Goal: Information Seeking & Learning: Find specific page/section

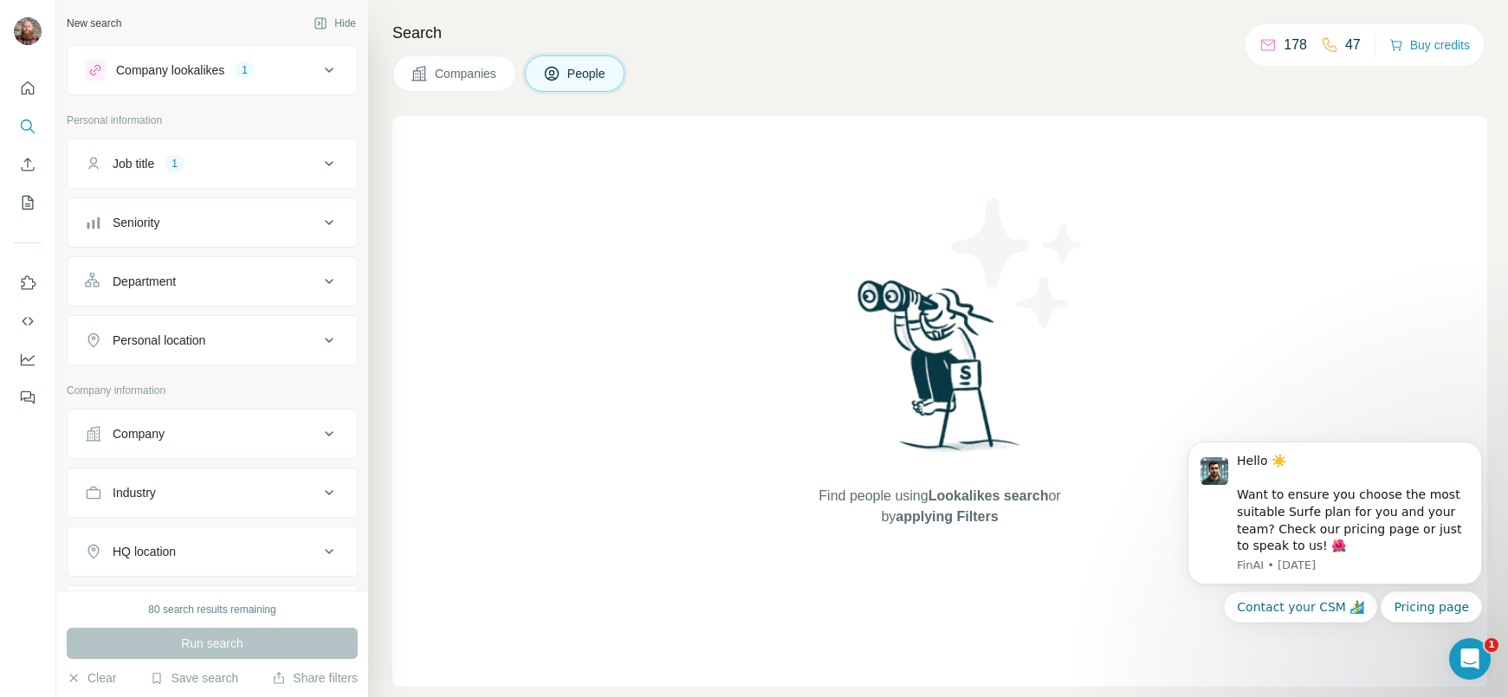
click at [495, 80] on span "Companies" at bounding box center [466, 73] width 63 height 17
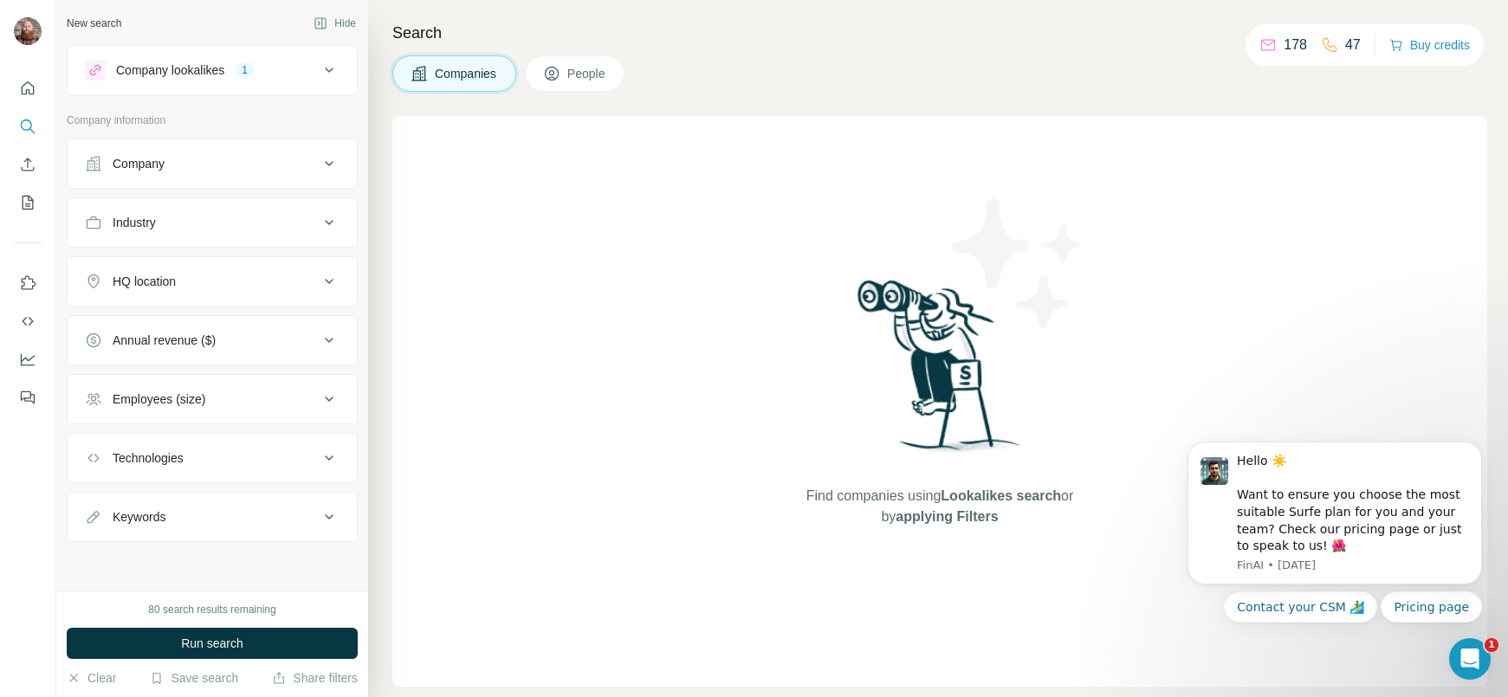
click at [562, 82] on button "People" at bounding box center [575, 73] width 100 height 36
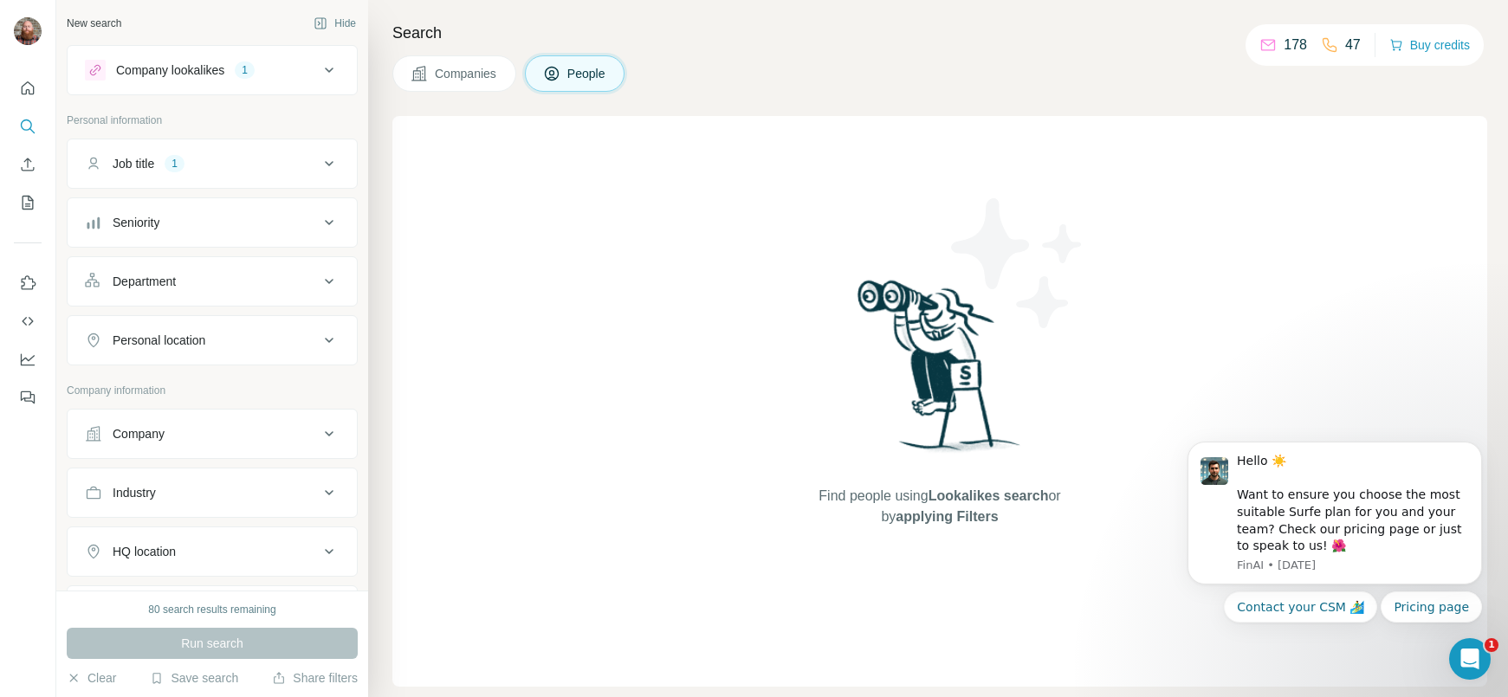
click at [328, 158] on icon at bounding box center [329, 163] width 21 height 21
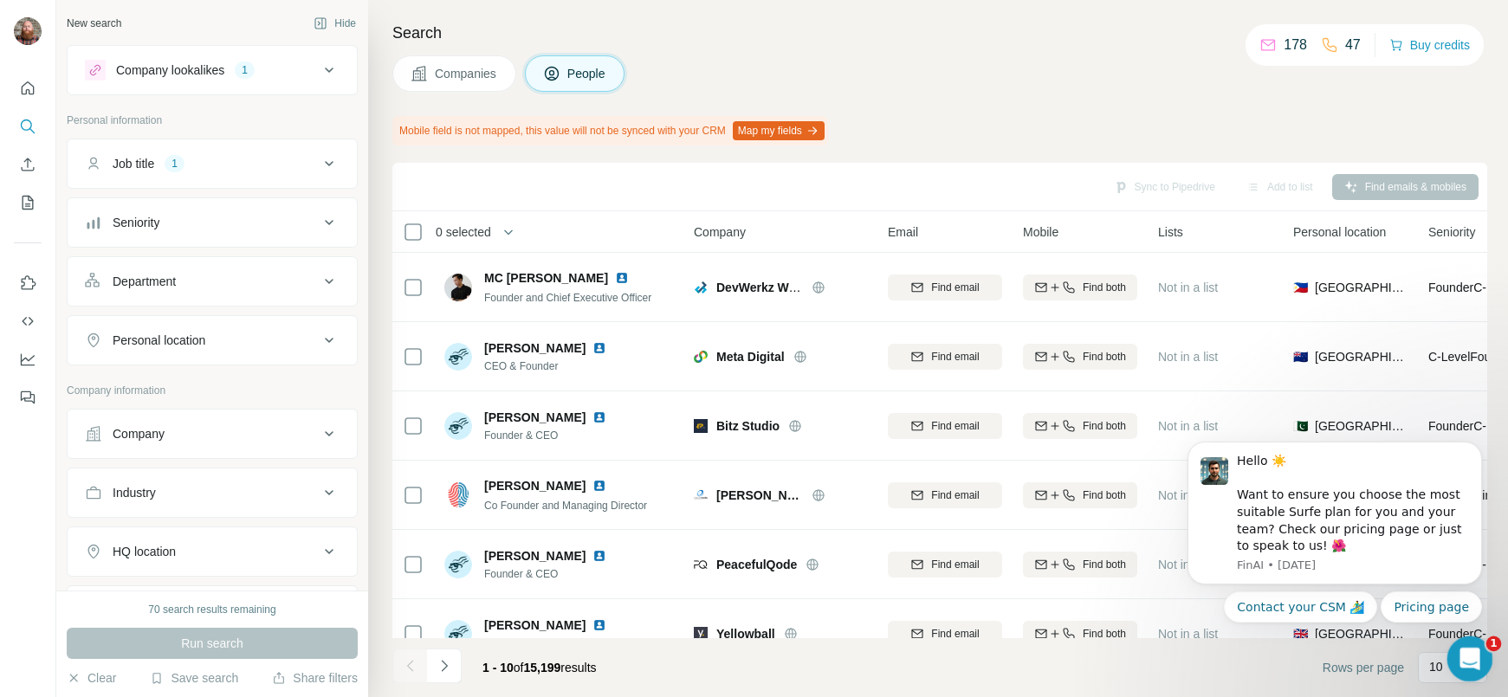
click at [1458, 643] on div "Open Intercom Messenger" at bounding box center [1466, 656] width 57 height 57
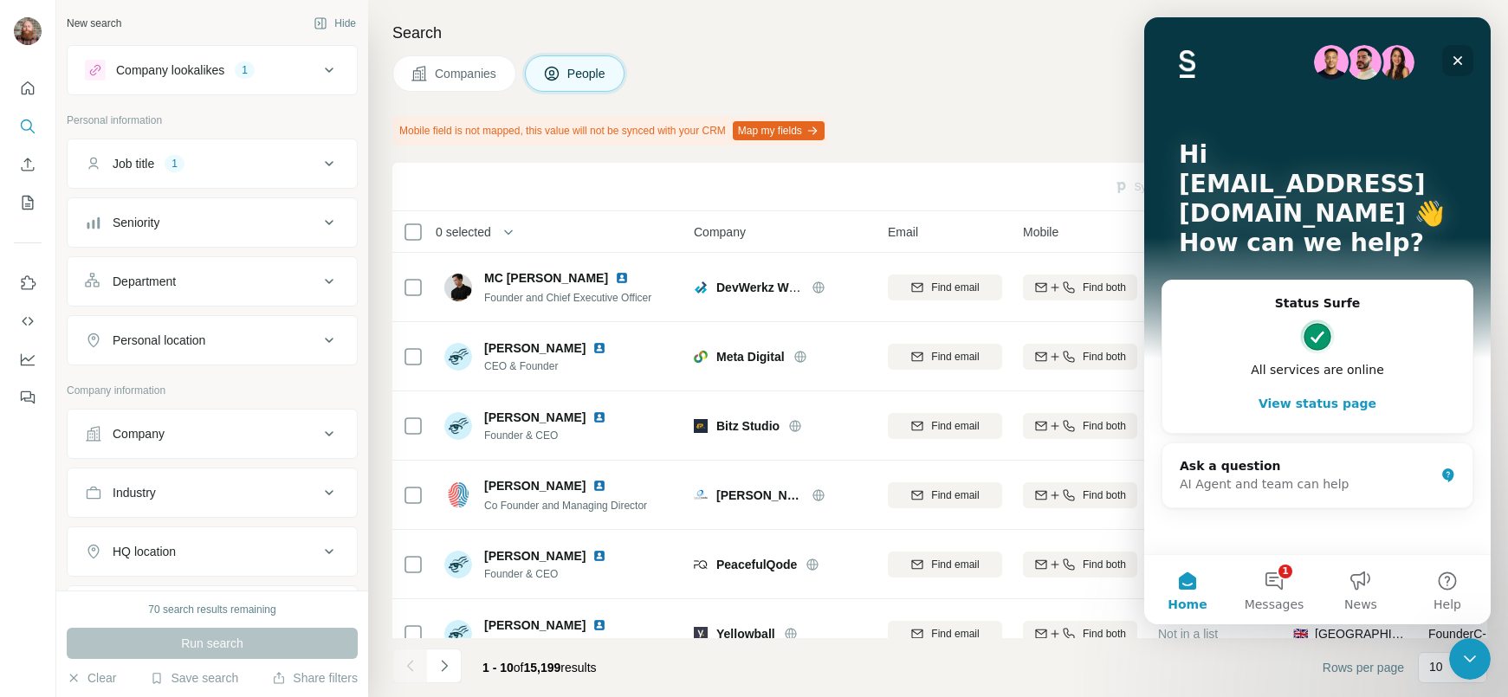
click at [1453, 57] on icon "Close" at bounding box center [1458, 61] width 10 height 10
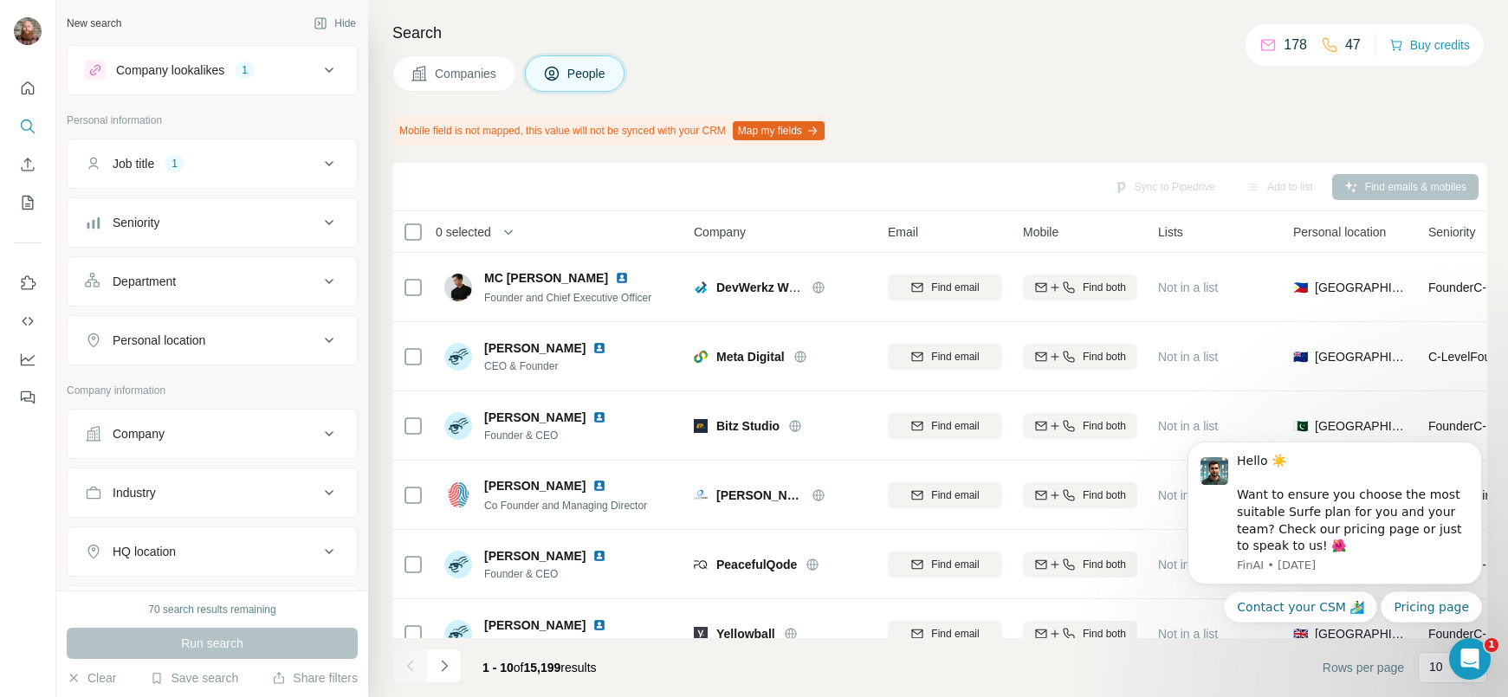
click at [339, 222] on icon at bounding box center [329, 222] width 21 height 21
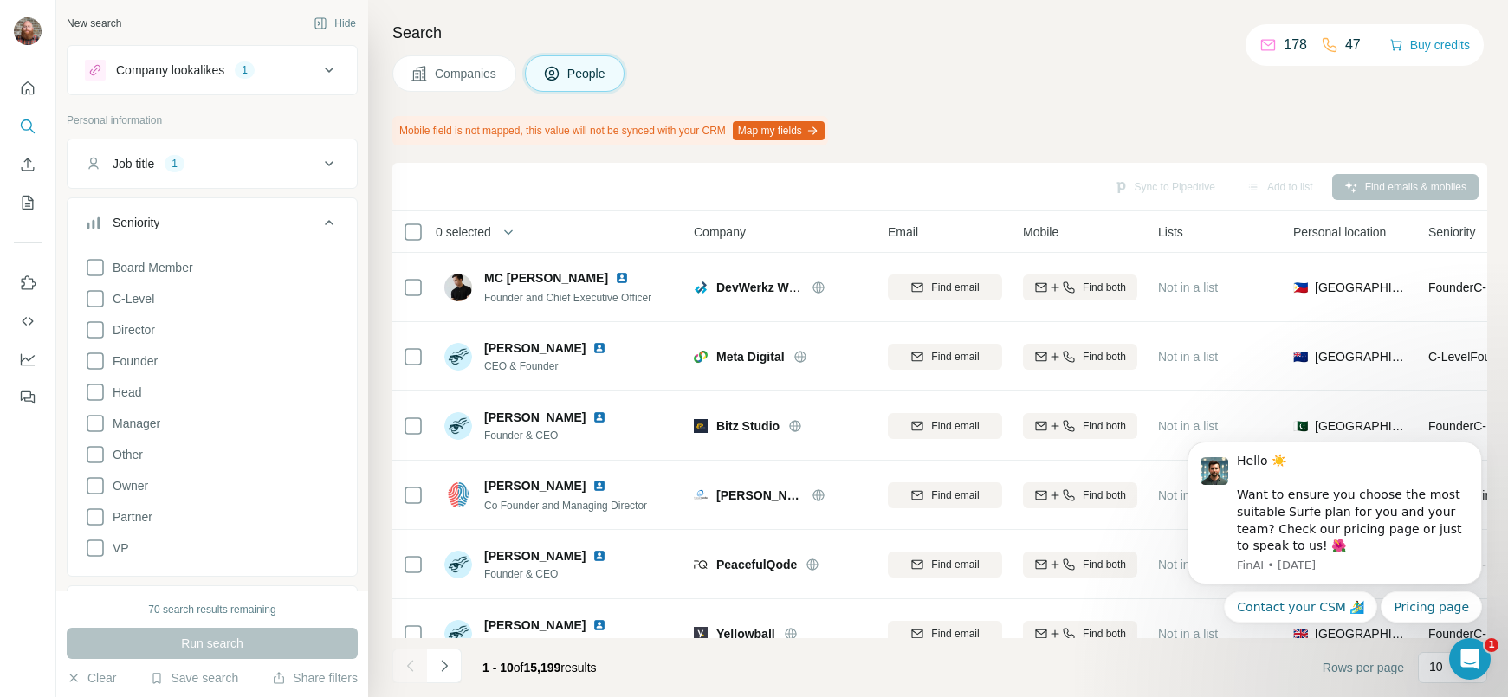
click at [339, 222] on icon at bounding box center [329, 222] width 21 height 21
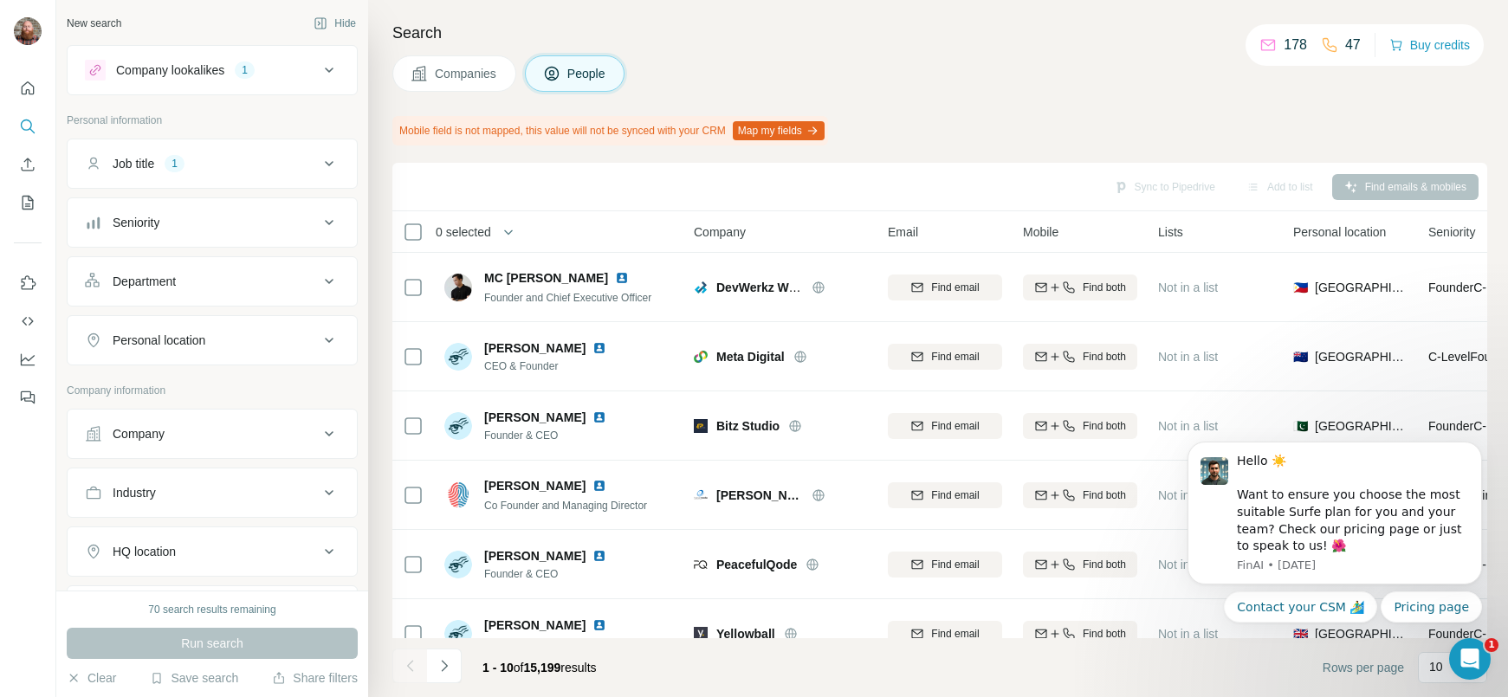
click at [339, 271] on icon at bounding box center [329, 281] width 21 height 21
click at [336, 274] on icon at bounding box center [329, 281] width 21 height 21
click at [339, 436] on icon at bounding box center [329, 433] width 21 height 21
click at [331, 174] on button "Job title 1" at bounding box center [212, 164] width 289 height 42
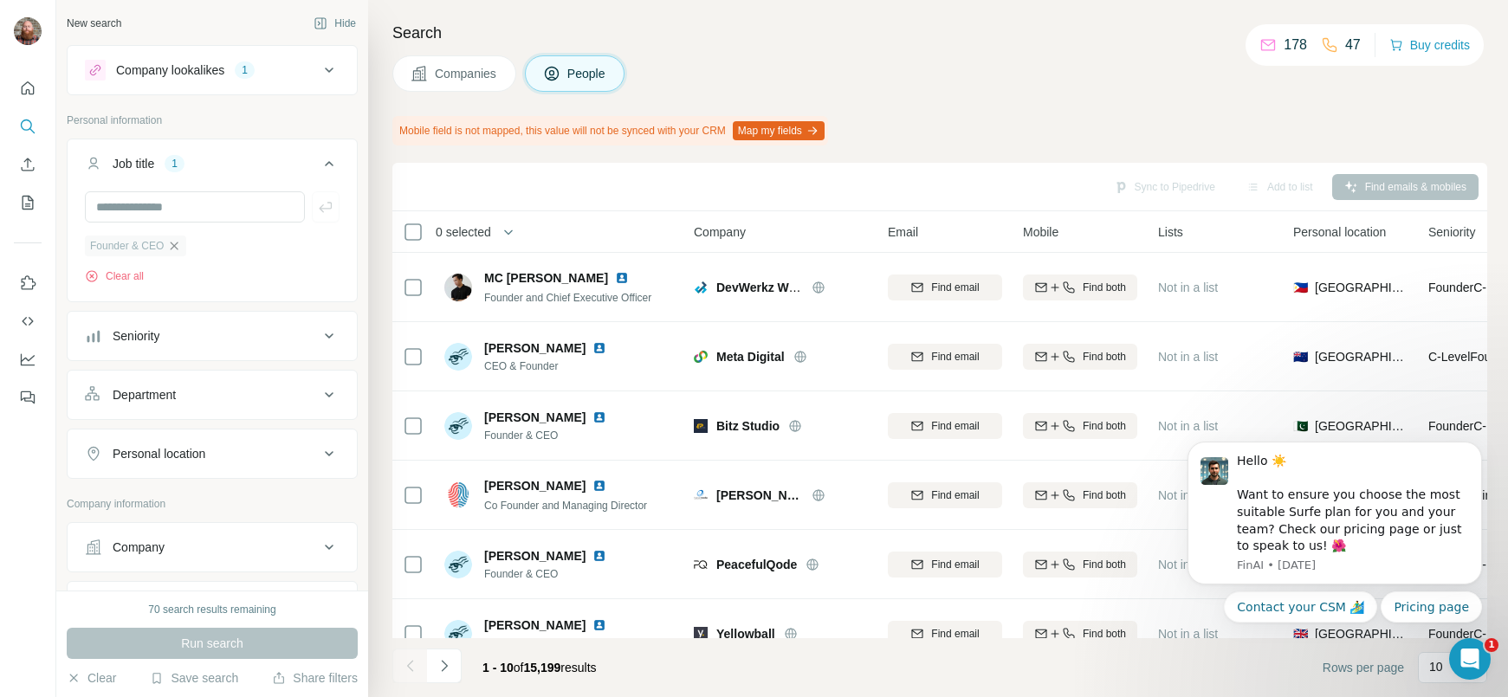
click at [174, 246] on icon "button" at bounding box center [174, 246] width 14 height 14
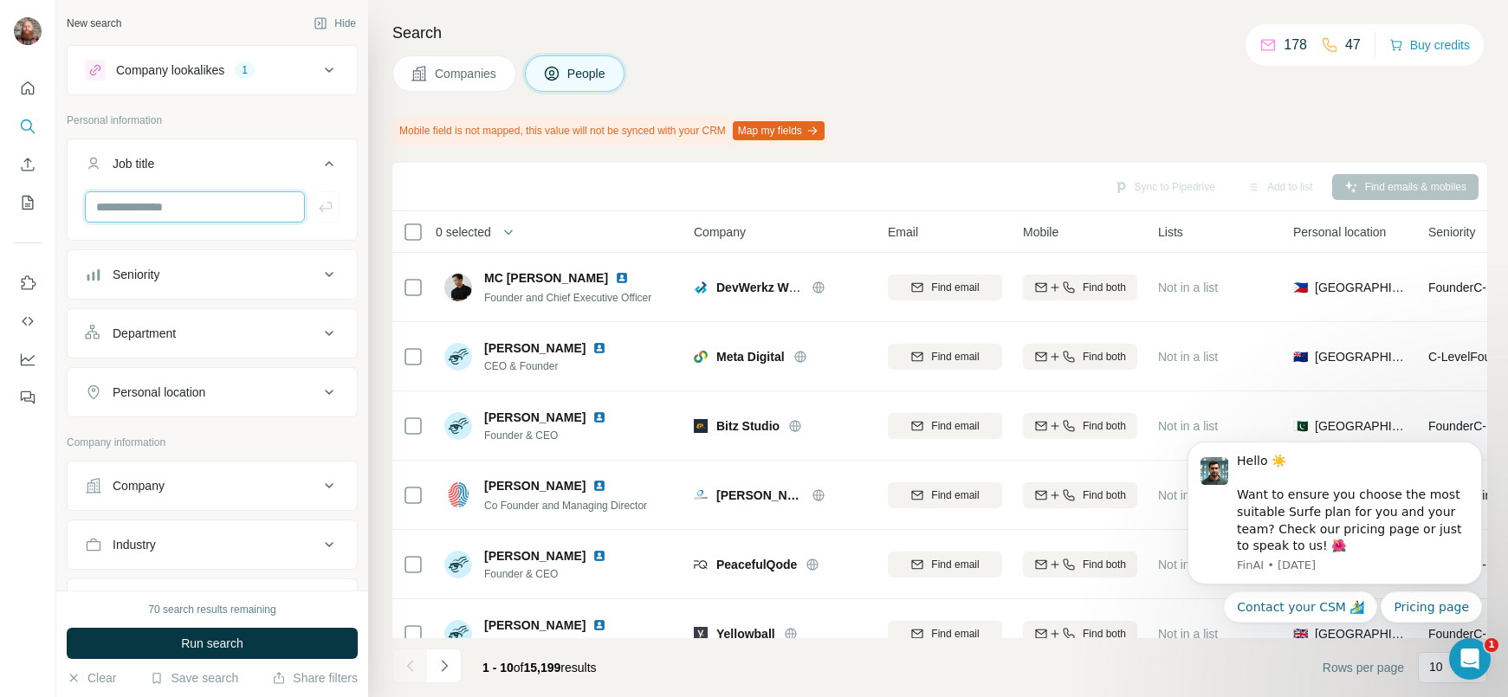
click at [176, 216] on input "text" at bounding box center [195, 206] width 220 height 31
type input "**********"
click at [170, 248] on icon "button" at bounding box center [168, 246] width 14 height 14
click at [169, 216] on input "text" at bounding box center [195, 206] width 220 height 31
type input "**********"
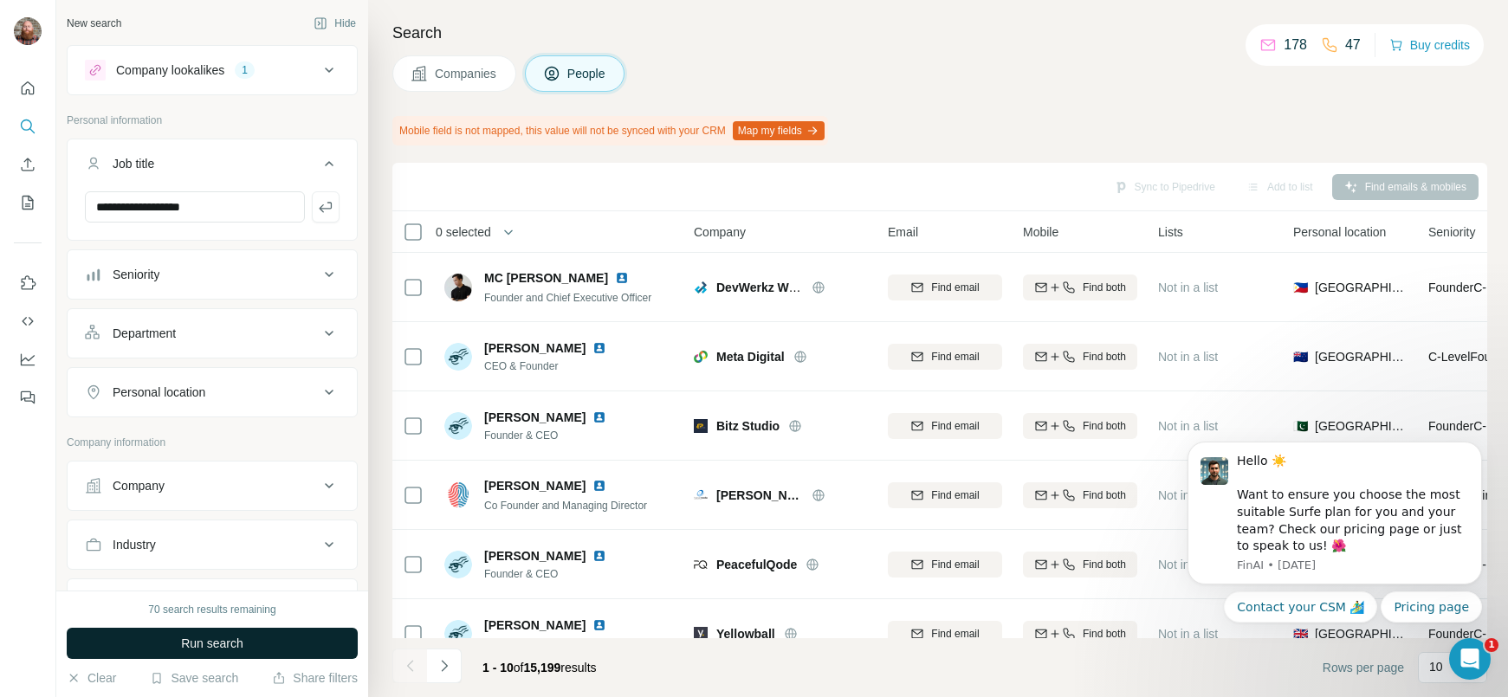
click at [196, 635] on span "Run search" at bounding box center [212, 643] width 62 height 17
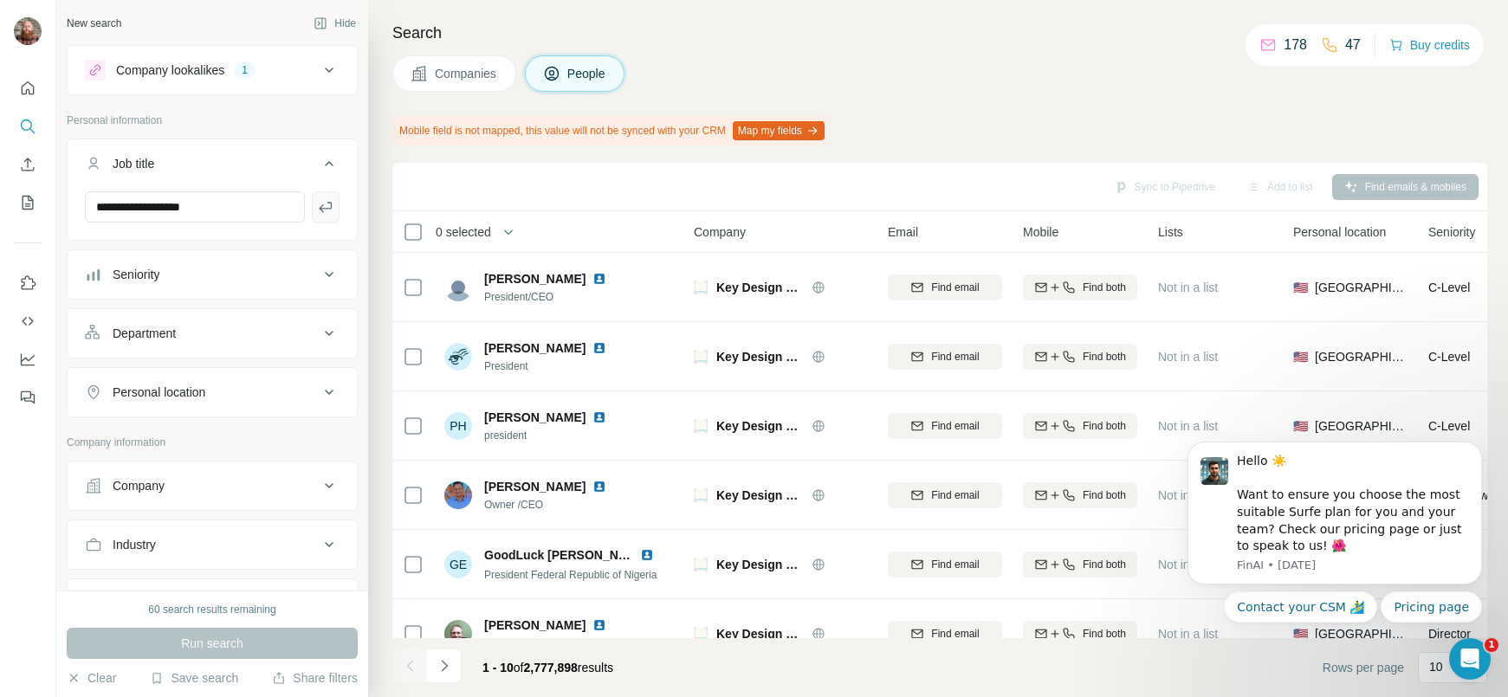
click at [324, 214] on icon "button" at bounding box center [325, 206] width 17 height 17
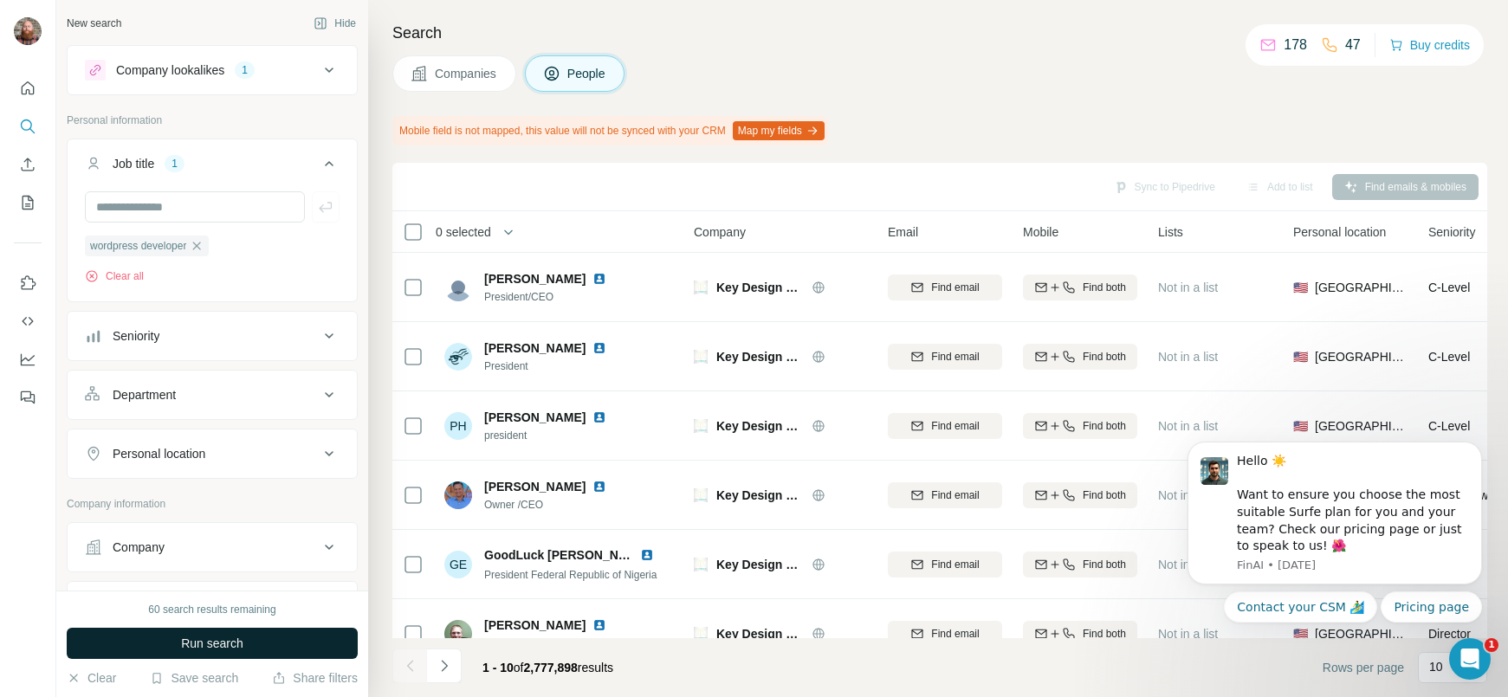
click at [236, 646] on span "Run search" at bounding box center [212, 643] width 62 height 17
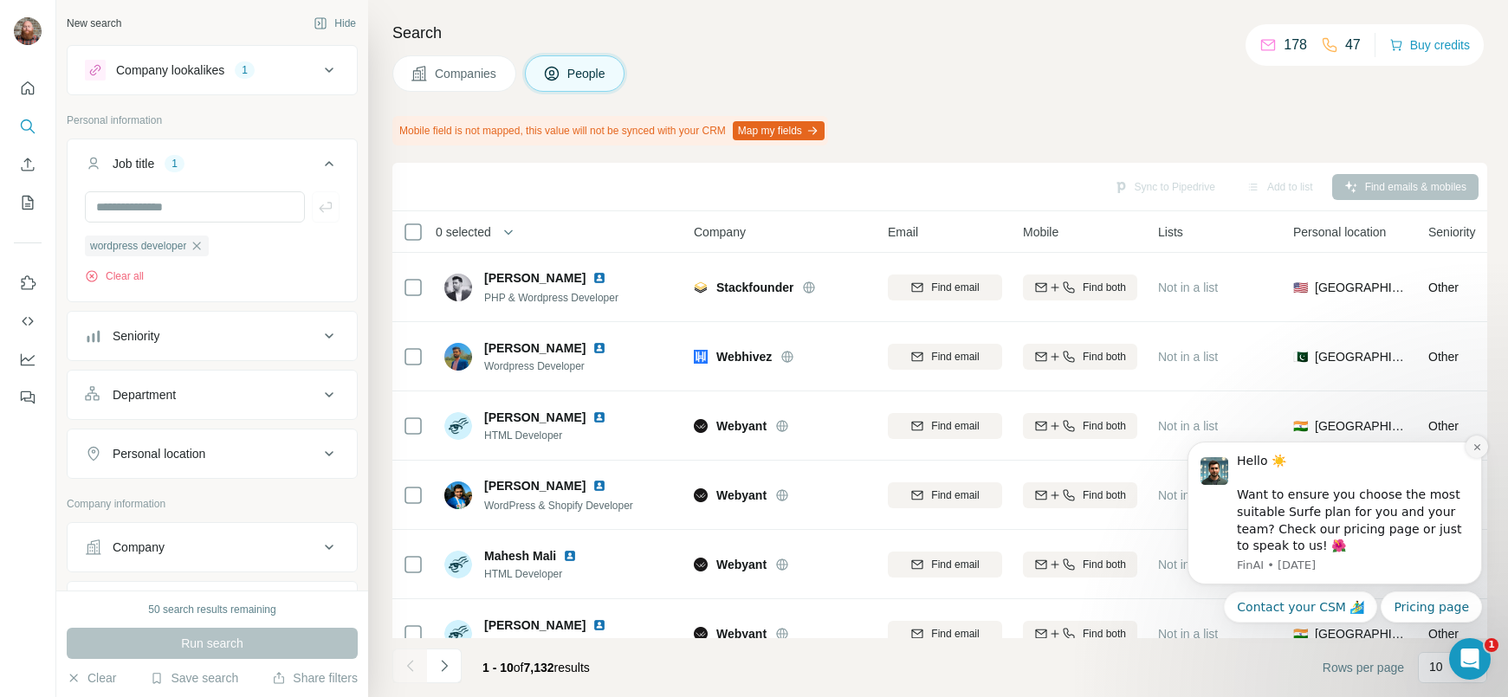
click at [1477, 444] on icon "Dismiss notification" at bounding box center [1476, 447] width 6 height 6
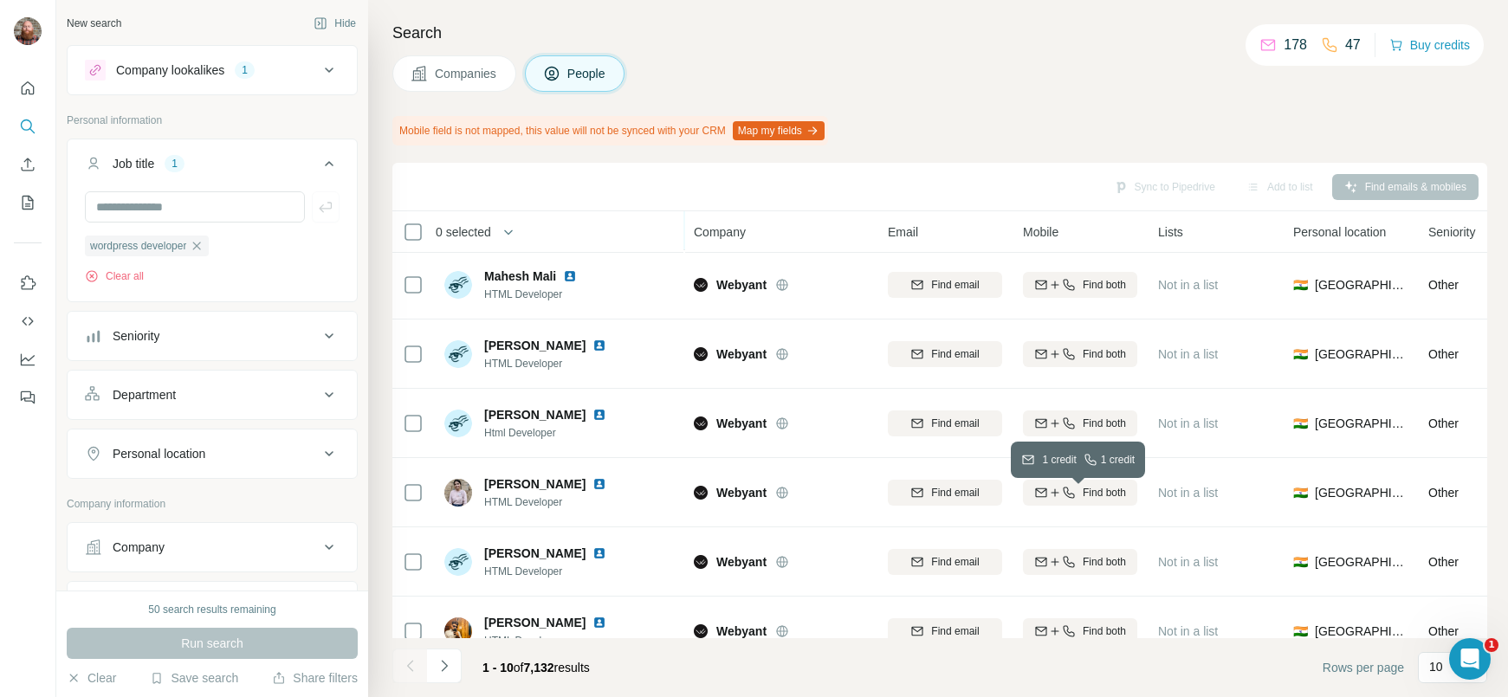
scroll to position [307, 0]
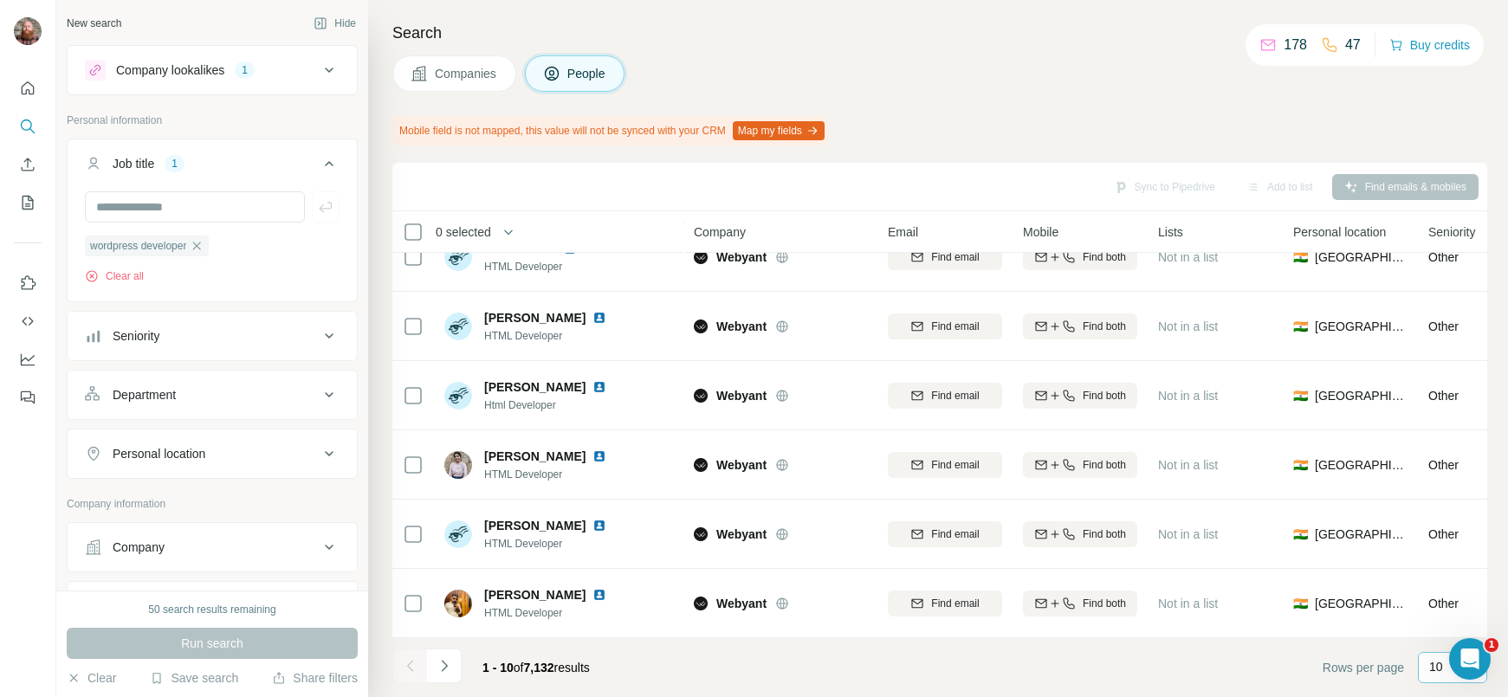
click at [1432, 673] on p "10" at bounding box center [1436, 666] width 14 height 17
click at [1436, 537] on p "60" at bounding box center [1439, 535] width 14 height 17
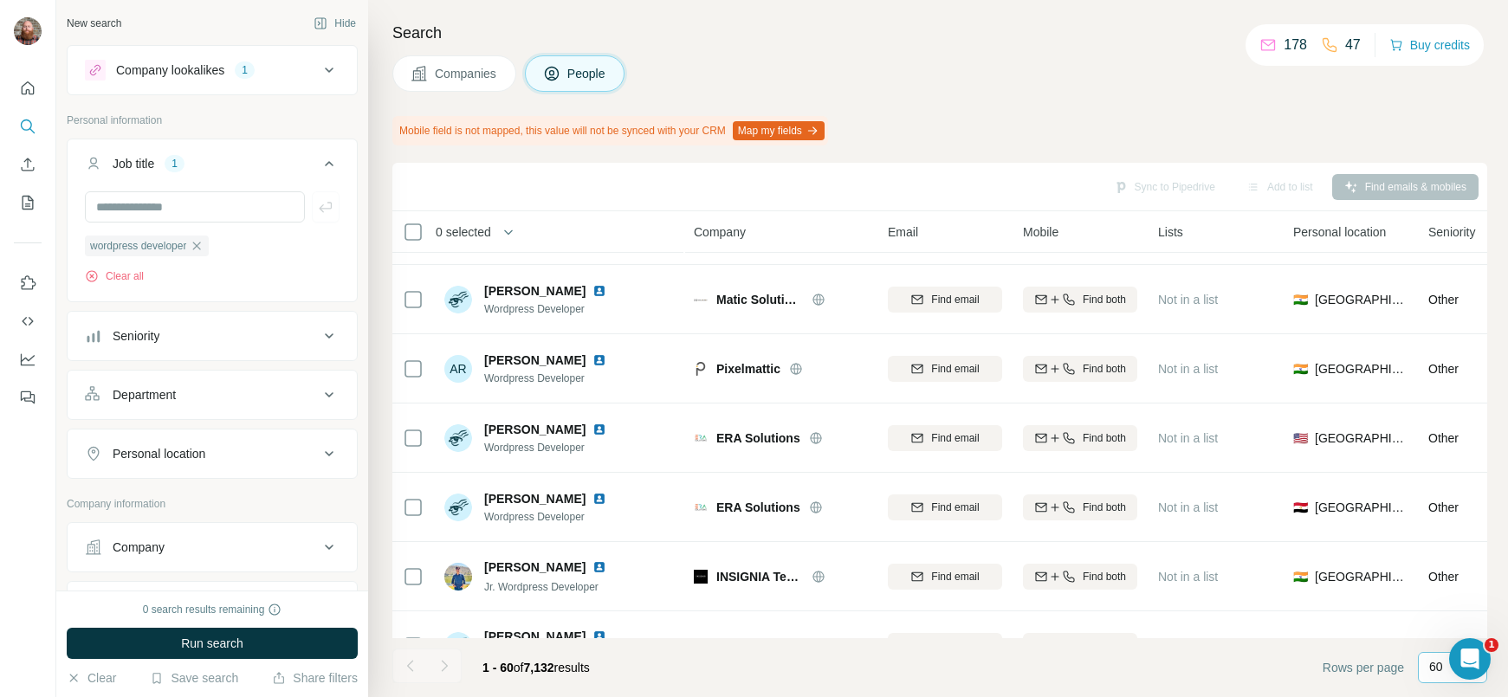
scroll to position [2693, 0]
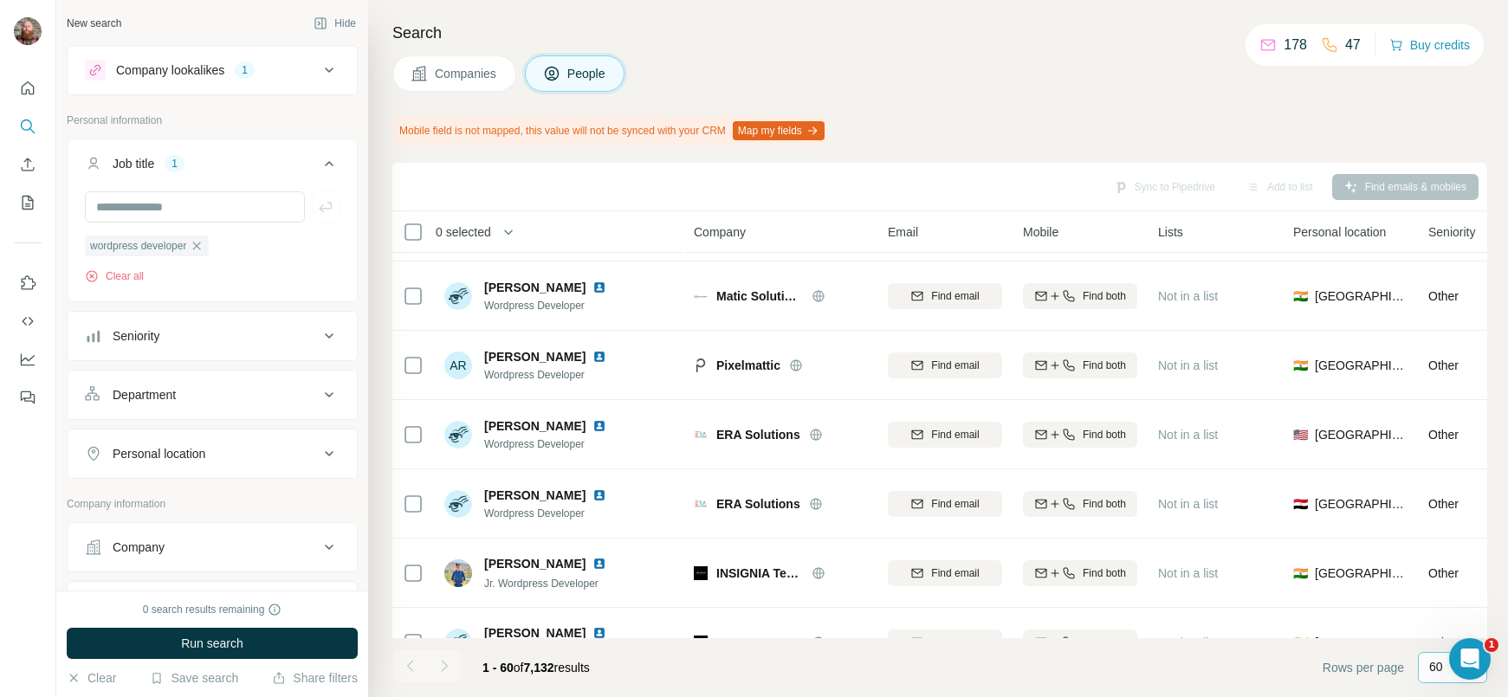
click at [326, 76] on icon at bounding box center [329, 70] width 21 height 21
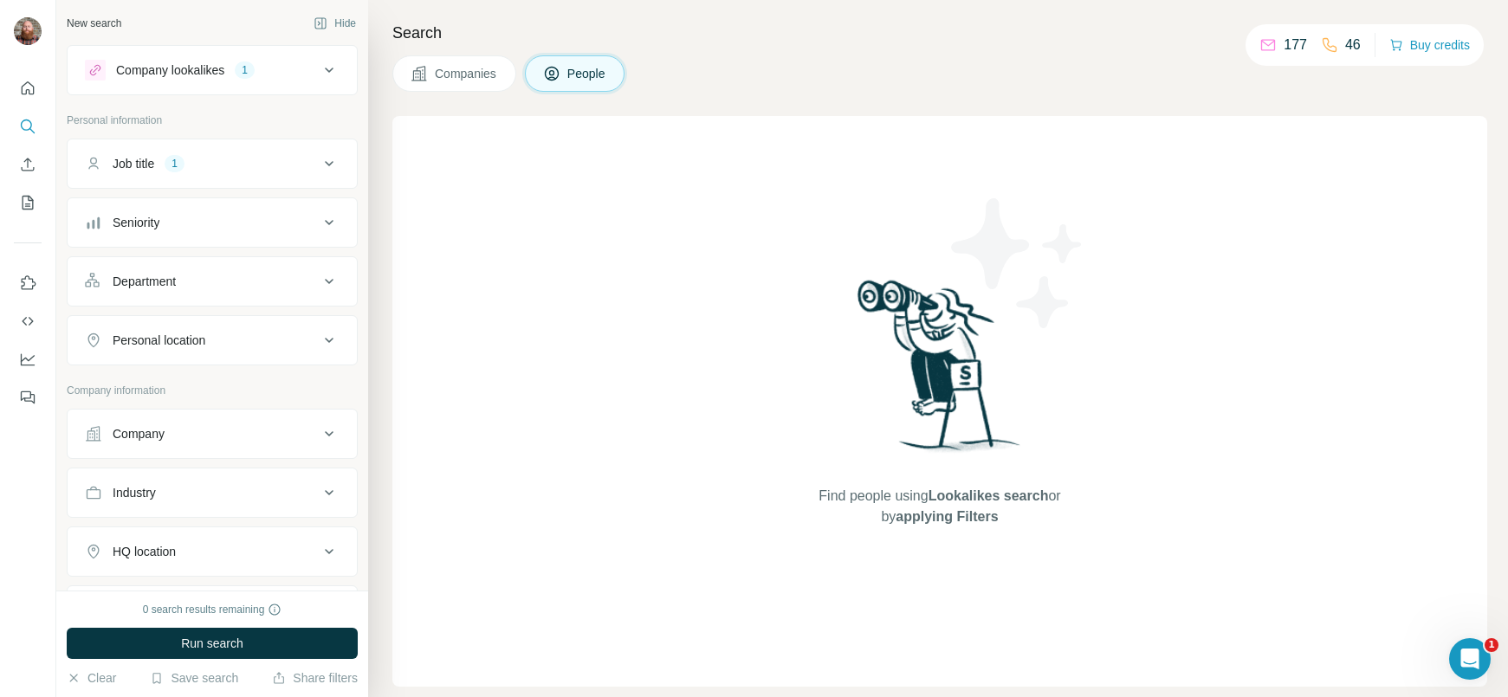
click at [284, 333] on div "Personal location" at bounding box center [202, 340] width 234 height 17
click at [283, 333] on div "Personal location" at bounding box center [202, 340] width 234 height 17
